Goal: Find contact information: Find contact information

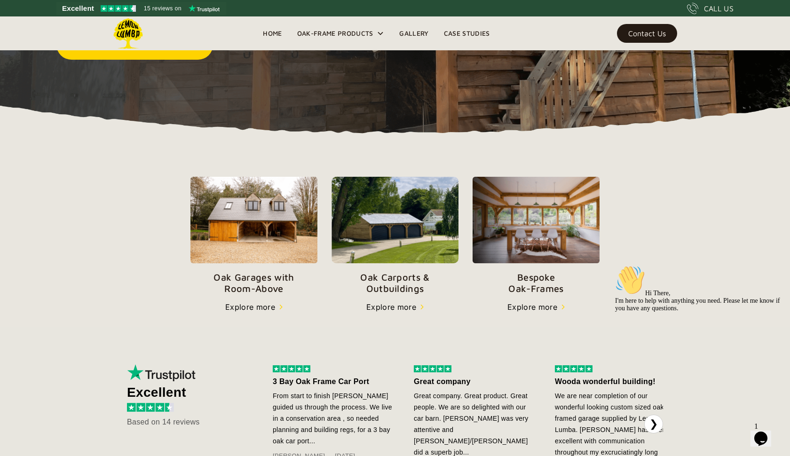
scroll to position [222, 0]
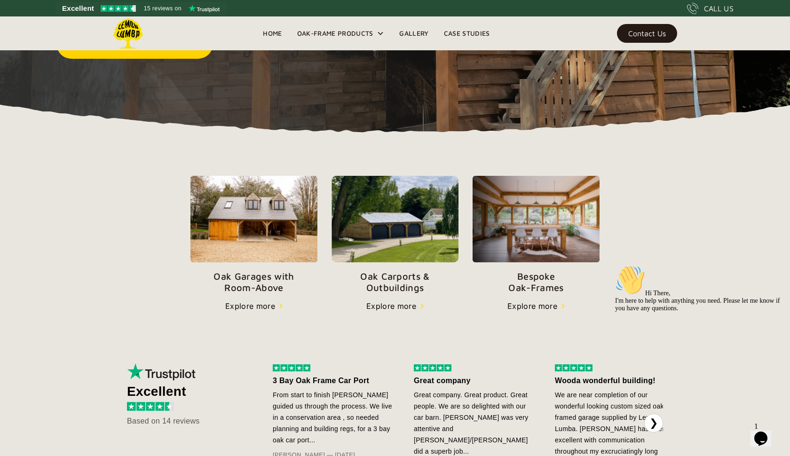
click at [390, 246] on img at bounding box center [395, 219] width 127 height 87
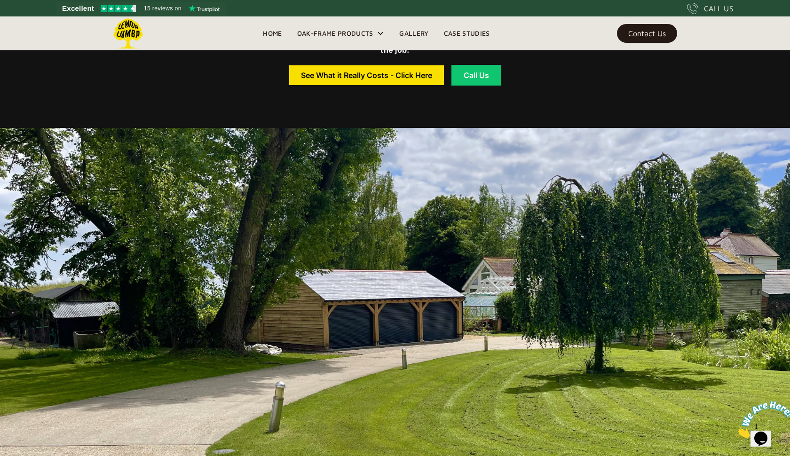
scroll to position [545, 0]
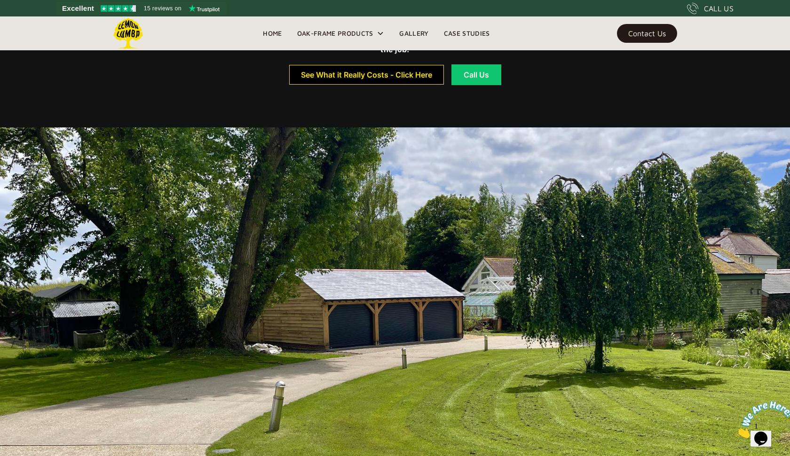
click at [412, 73] on div "See What it Really Costs - Click Here" at bounding box center [366, 75] width 131 height 7
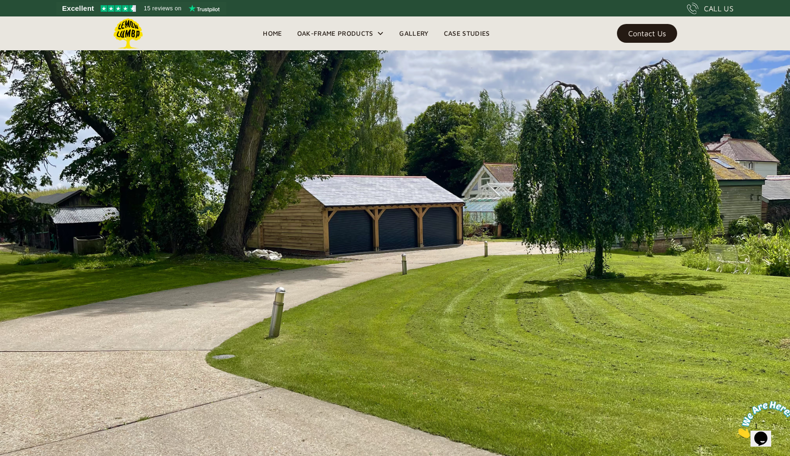
scroll to position [641, 0]
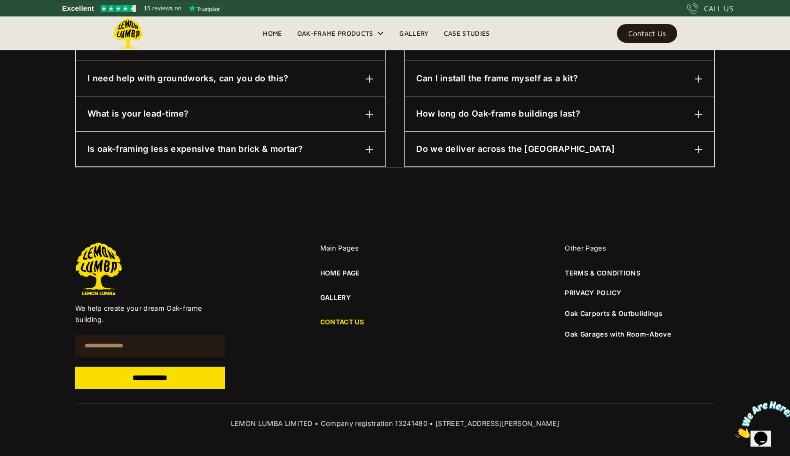
scroll to position [578, 0]
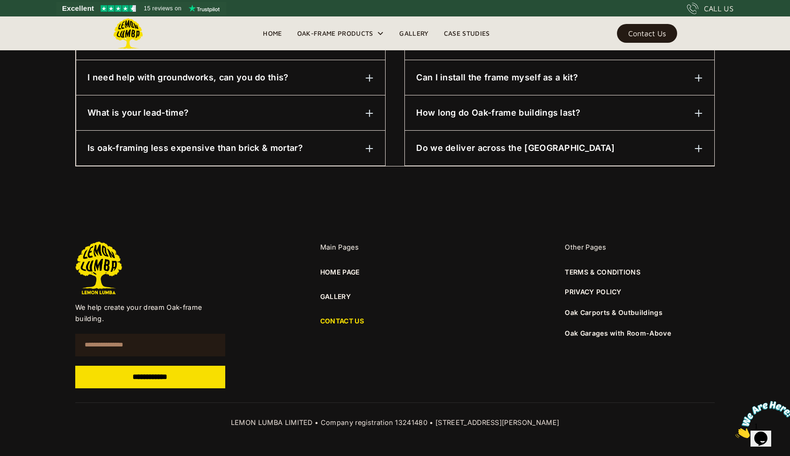
click at [641, 312] on link "Oak Carports & Outbuildings" at bounding box center [614, 313] width 98 height 8
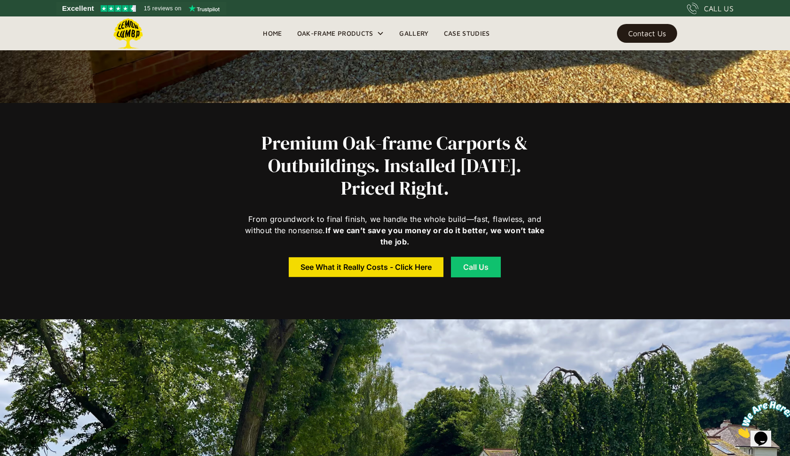
scroll to position [354, 0]
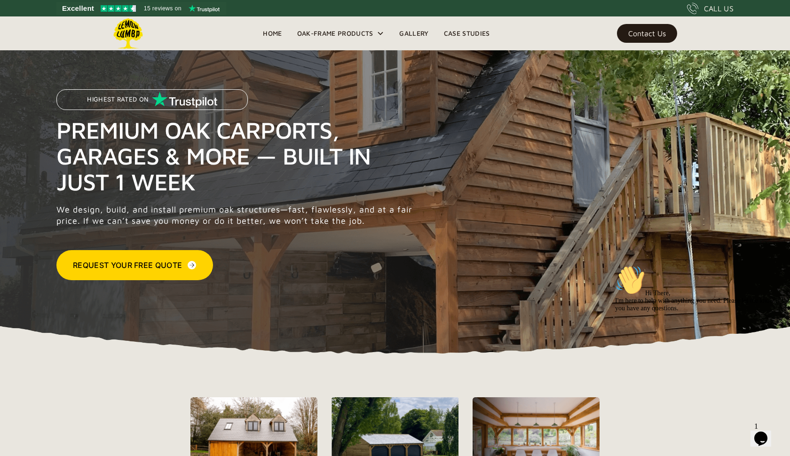
click at [152, 260] on div "Request Your Free Quote" at bounding box center [127, 265] width 109 height 11
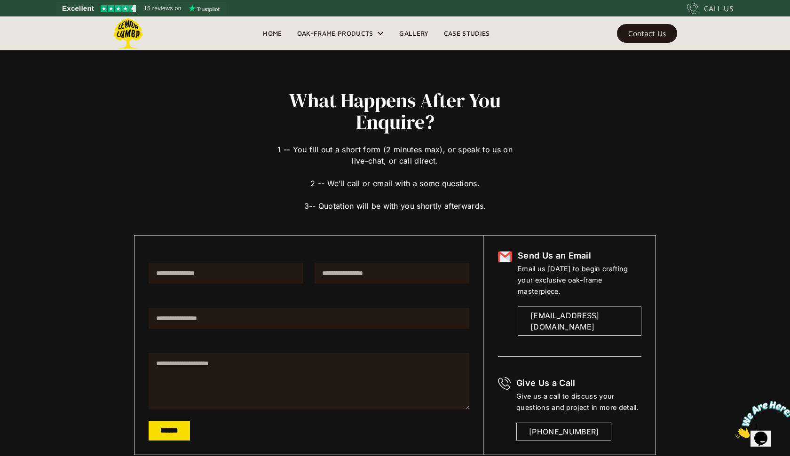
click at [543, 310] on div "[EMAIL_ADDRESS][DOMAIN_NAME]" at bounding box center [580, 321] width 98 height 23
